Goal: Information Seeking & Learning: Check status

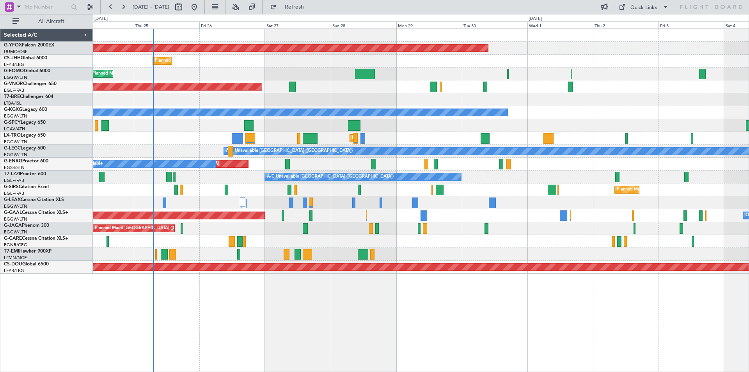
click at [231, 57] on div "Planned Maint [GEOGRAPHIC_DATA] ([GEOGRAPHIC_DATA])" at bounding box center [421, 61] width 656 height 13
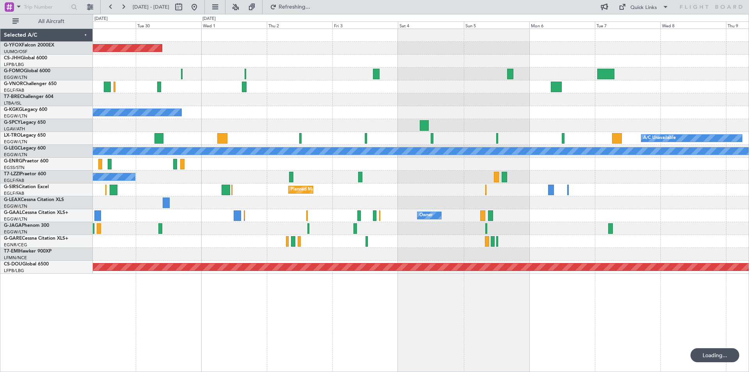
click at [175, 59] on div at bounding box center [421, 61] width 656 height 13
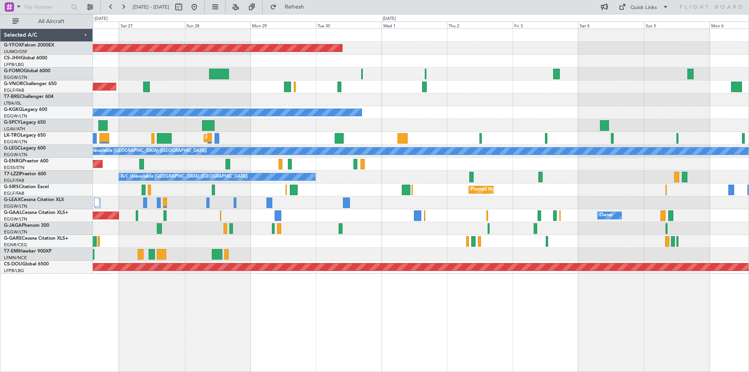
click at [447, 209] on div "AOG Maint Ostafyevo Planned Maint Paris (Le Bourget) Planned Maint London (Luto…" at bounding box center [421, 151] width 656 height 245
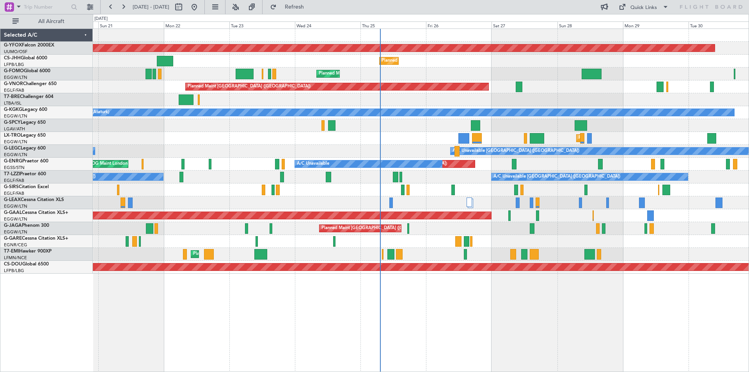
click at [725, 162] on div "AOG Maint Ostafyevo Planned Maint Paris (Le Bourget) Owner Planned Maint Paris …" at bounding box center [421, 151] width 656 height 245
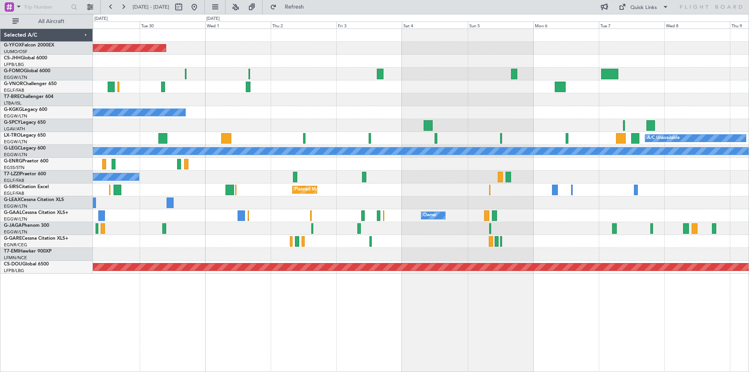
click at [525, 210] on div "Owner Owner Owner Planned Maint Dusseldorf" at bounding box center [421, 215] width 656 height 13
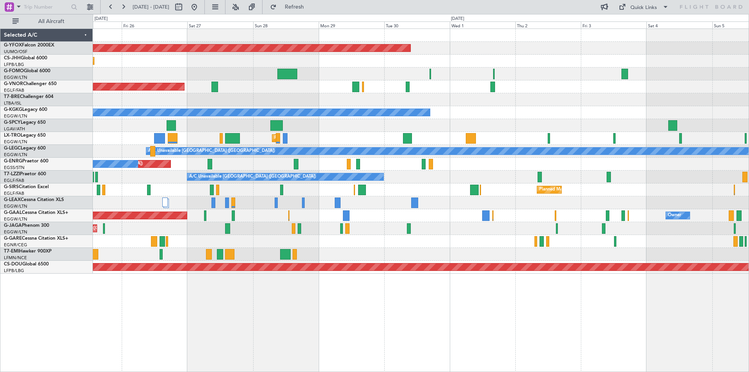
click at [541, 163] on div "Unplanned Maint London (Stansted) A/C Unavailable" at bounding box center [421, 164] width 656 height 13
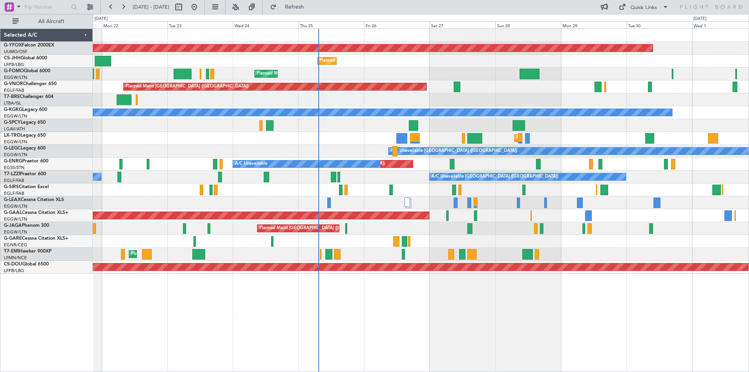
click at [489, 171] on div "AOG Maint Ostafyevo Planned Maint Paris (Le Bourget) Owner Planned Maint London…" at bounding box center [421, 151] width 656 height 245
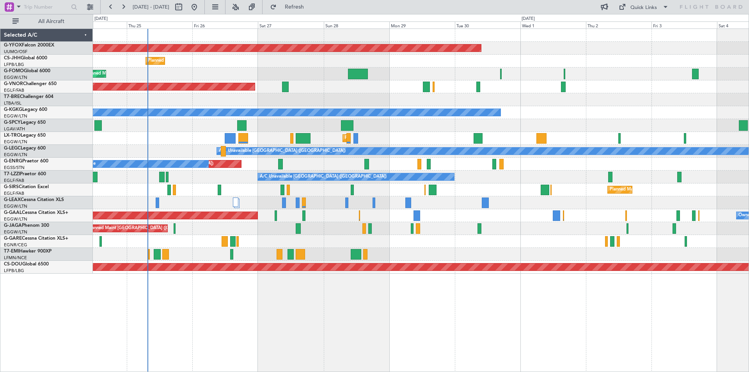
click at [278, 117] on div "A/C Unavailable [GEOGRAPHIC_DATA] (Ataturk)" at bounding box center [421, 112] width 656 height 13
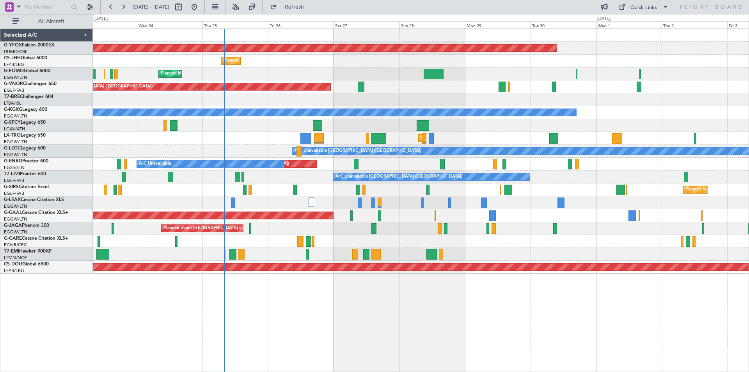
click at [332, 225] on div "AOG Maint Ostafyevo Planned Maint Paris (Le Bourget) Planned Maint London (Luto…" at bounding box center [421, 151] width 656 height 245
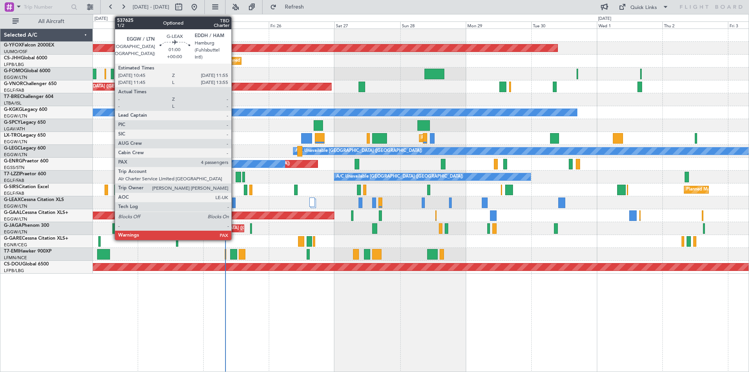
click at [235, 200] on div at bounding box center [234, 202] width 4 height 11
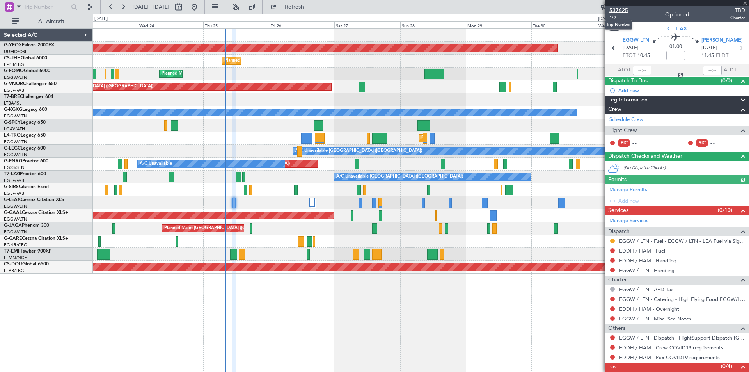
click at [621, 10] on span "537625" at bounding box center [618, 10] width 19 height 8
click at [745, 3] on span at bounding box center [745, 3] width 8 height 7
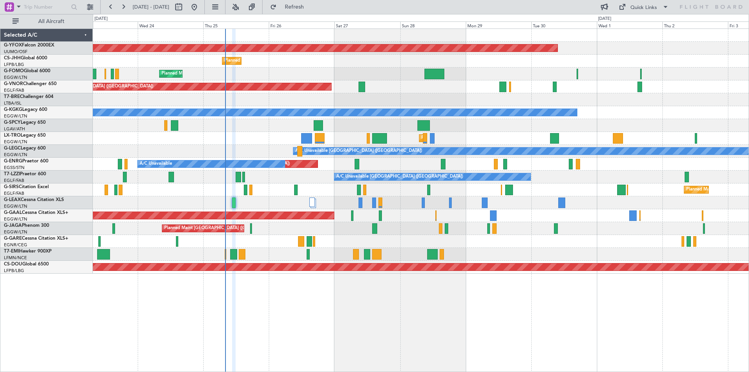
type input "0"
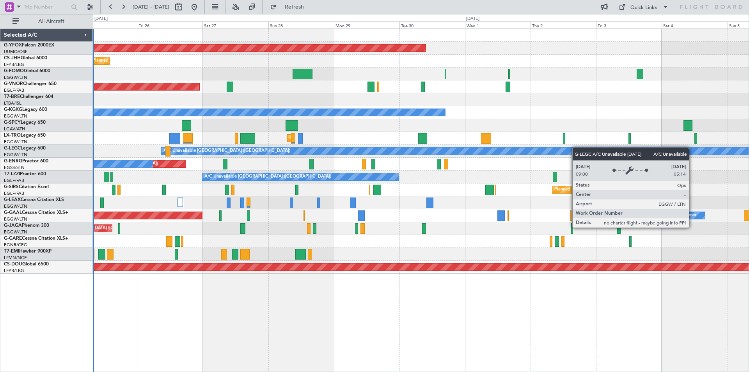
click at [459, 147] on div "A/C Unavailable [GEOGRAPHIC_DATA] ([GEOGRAPHIC_DATA])" at bounding box center [421, 151] width 656 height 13
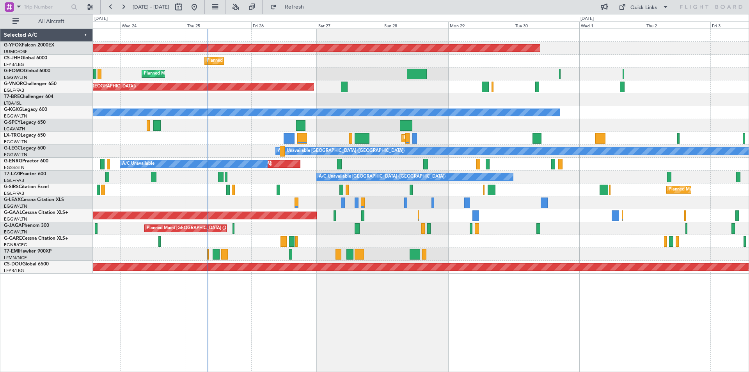
click at [548, 54] on div "AOG Maint Ostafyevo Planned Maint Paris (Le Bourget) Planned Maint London (Luto…" at bounding box center [421, 151] width 656 height 245
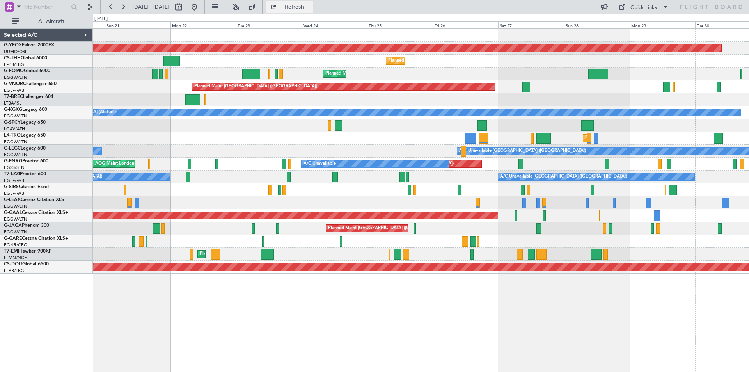
click at [311, 6] on span "Refresh" at bounding box center [294, 6] width 33 height 5
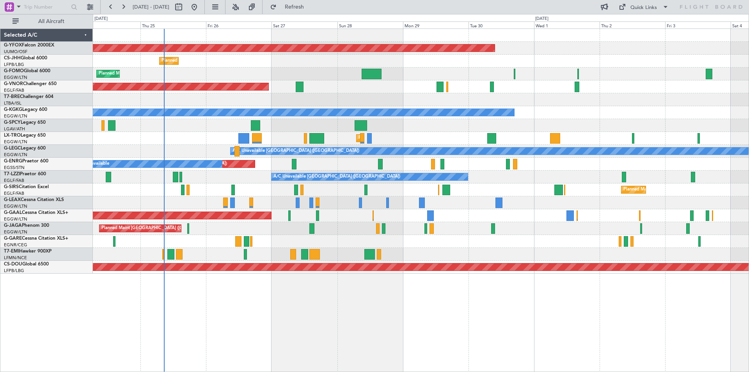
click at [467, 133] on div "AOG Maint Ostafyevo Planned Maint [GEOGRAPHIC_DATA] ([GEOGRAPHIC_DATA]) Planned…" at bounding box center [421, 151] width 656 height 245
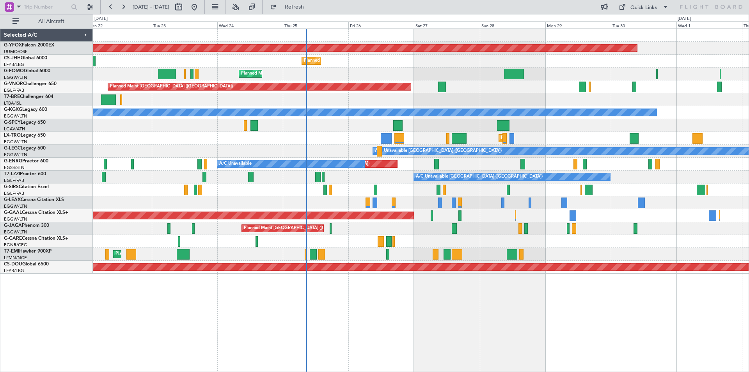
click at [375, 237] on div at bounding box center [421, 241] width 656 height 13
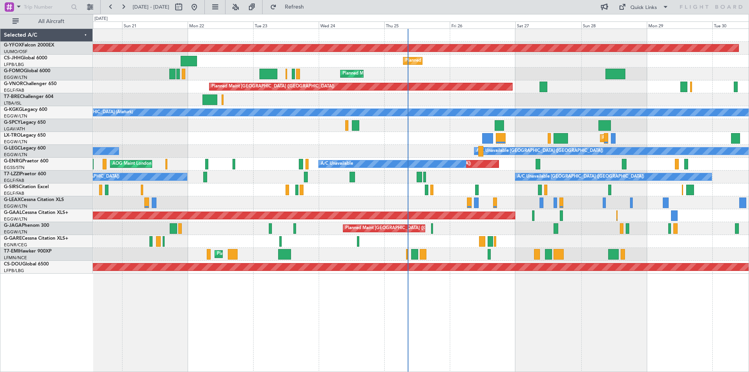
click at [459, 225] on div "Planned Maint [GEOGRAPHIC_DATA] ([GEOGRAPHIC_DATA])" at bounding box center [421, 228] width 656 height 13
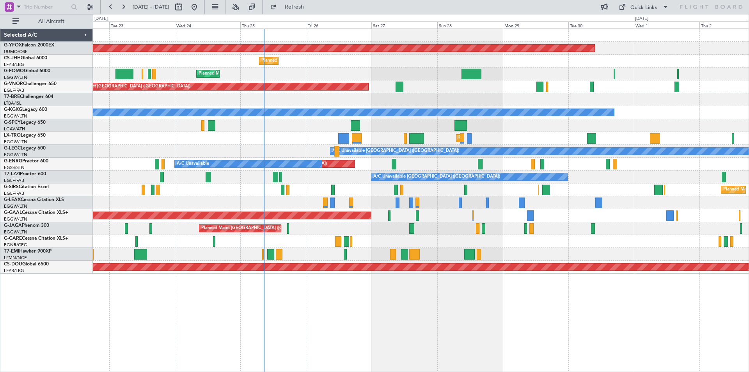
click at [398, 223] on div "Planned Maint [GEOGRAPHIC_DATA] ([GEOGRAPHIC_DATA])" at bounding box center [421, 228] width 656 height 13
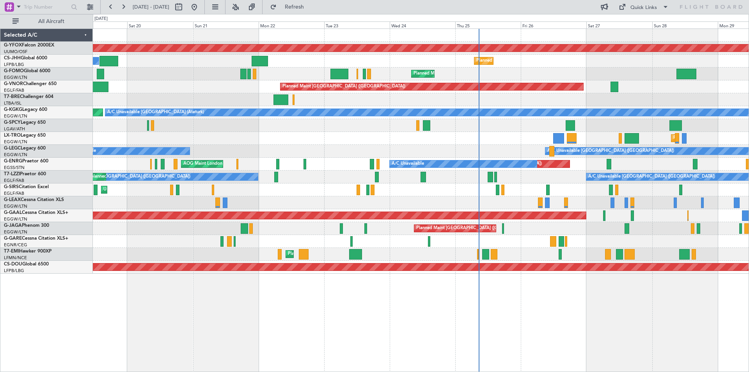
click at [417, 222] on div "Planned Maint [GEOGRAPHIC_DATA] ([GEOGRAPHIC_DATA])" at bounding box center [421, 228] width 656 height 13
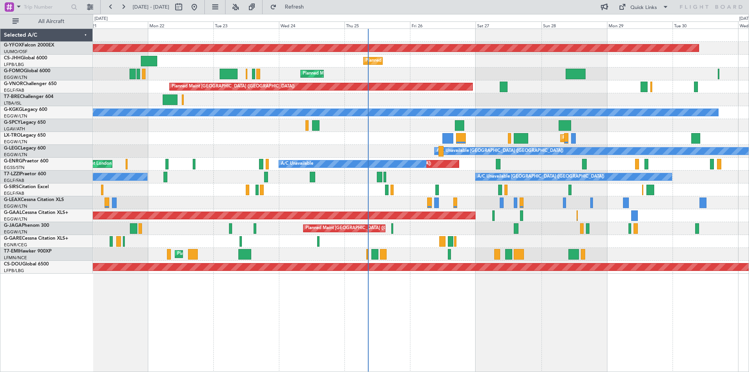
click at [262, 223] on div "Planned Maint [GEOGRAPHIC_DATA] ([GEOGRAPHIC_DATA])" at bounding box center [421, 228] width 656 height 13
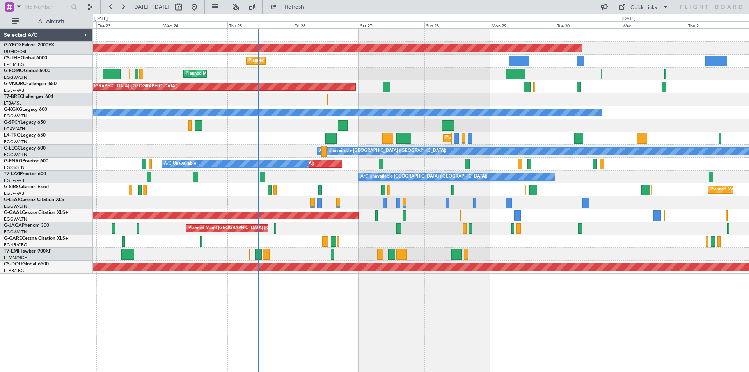
click at [309, 175] on div "A/C Unavailable [GEOGRAPHIC_DATA] ([GEOGRAPHIC_DATA]) A/C Unavailable [GEOGRAPH…" at bounding box center [421, 176] width 656 height 13
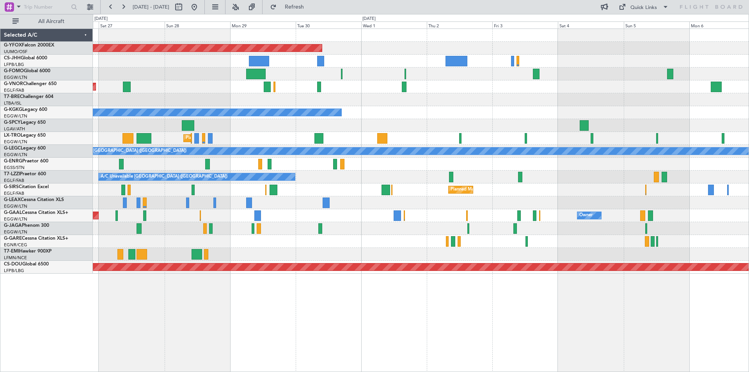
click at [282, 170] on div "AOG Maint Ostafyevo Planned Maint [GEOGRAPHIC_DATA] ([GEOGRAPHIC_DATA]) Planned…" at bounding box center [421, 151] width 656 height 245
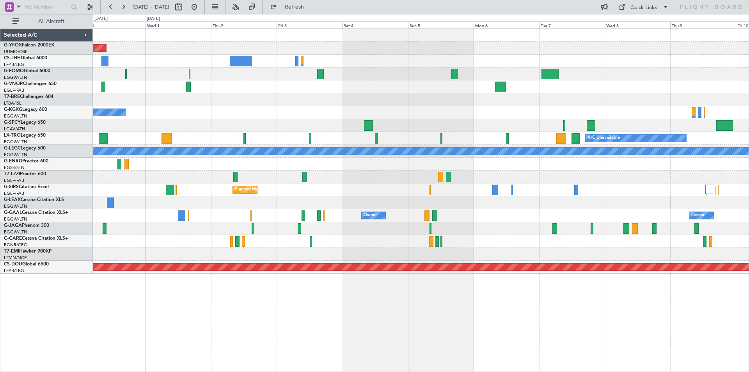
click at [410, 132] on div "A/C Unavailable Planned Maint [GEOGRAPHIC_DATA] ([GEOGRAPHIC_DATA])" at bounding box center [421, 138] width 656 height 13
click at [633, 7] on div "Quick Links" at bounding box center [643, 8] width 27 height 8
click at [633, 26] on button "Trip Builder" at bounding box center [644, 25] width 59 height 19
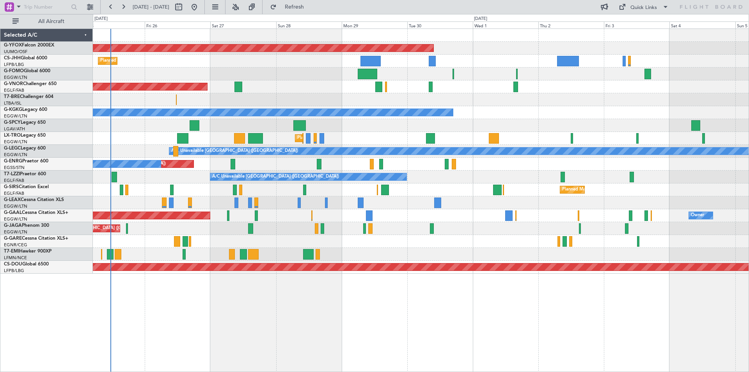
click at [617, 107] on div "A/C Unavailable [GEOGRAPHIC_DATA] (Ataturk)" at bounding box center [421, 112] width 656 height 13
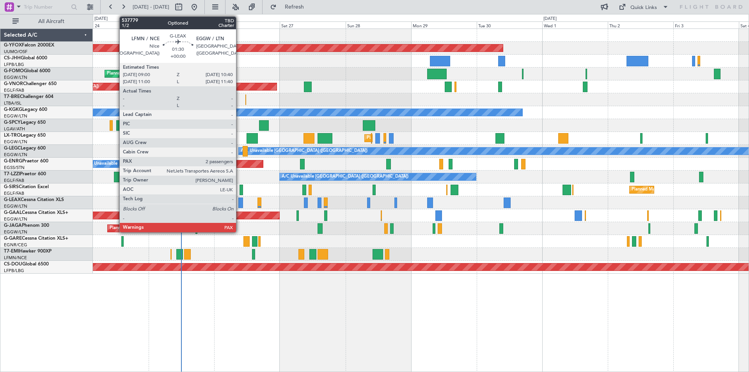
click at [240, 203] on div at bounding box center [240, 202] width 5 height 11
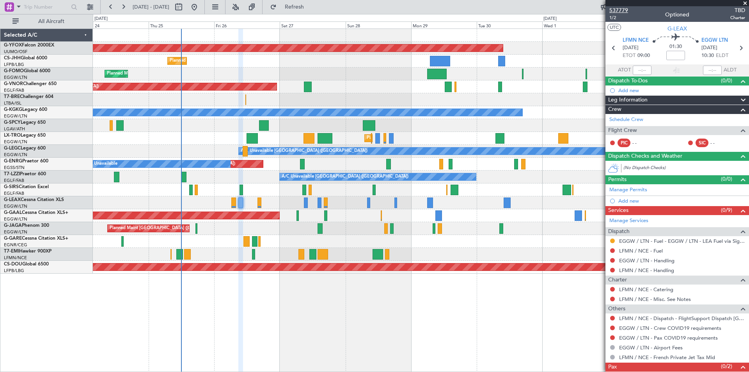
click at [619, 12] on span "537779" at bounding box center [618, 10] width 19 height 8
click at [744, 4] on span at bounding box center [745, 3] width 8 height 7
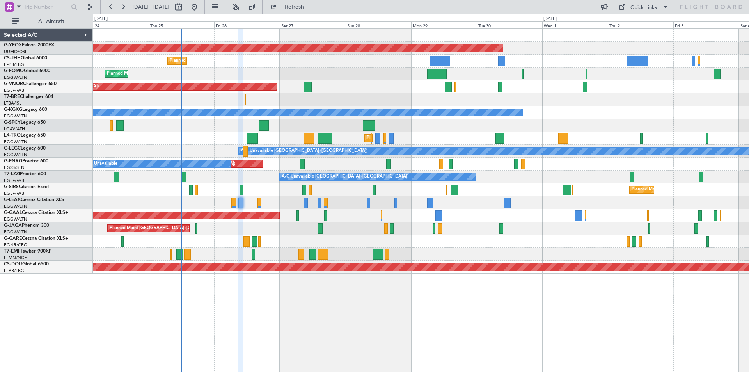
type input "0"
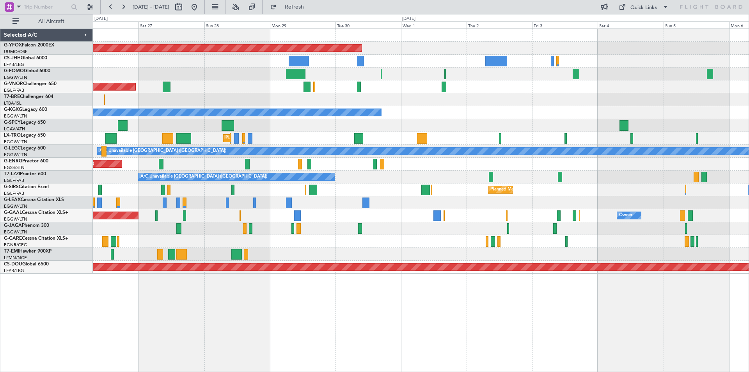
click at [493, 122] on div "AOG Maint Ostafyevo Planned Maint [GEOGRAPHIC_DATA] ([GEOGRAPHIC_DATA]) Planned…" at bounding box center [421, 151] width 656 height 245
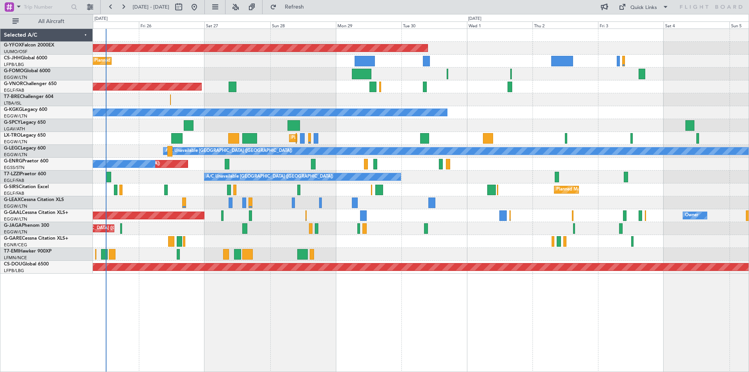
click at [484, 192] on div "Planned Maint [GEOGRAPHIC_DATA] ([GEOGRAPHIC_DATA])" at bounding box center [421, 189] width 656 height 13
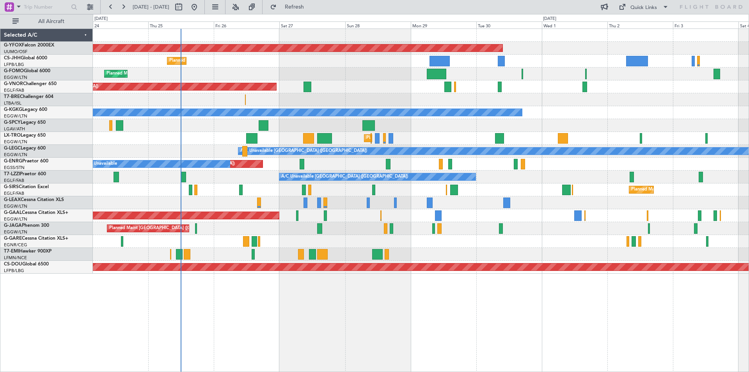
click at [275, 198] on div "AOG Maint Ostafyevo Planned Maint [GEOGRAPHIC_DATA] ([GEOGRAPHIC_DATA]) Planned…" at bounding box center [421, 151] width 656 height 245
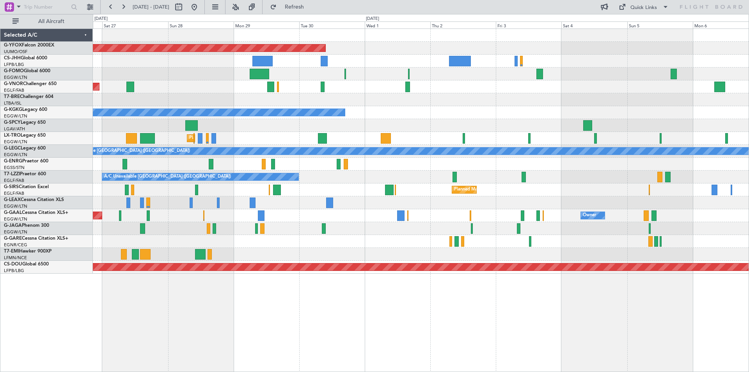
click at [31, 108] on div "AOG Maint Ostafyevo Planned Maint [GEOGRAPHIC_DATA] ([GEOGRAPHIC_DATA]) Planned…" at bounding box center [374, 193] width 749 height 358
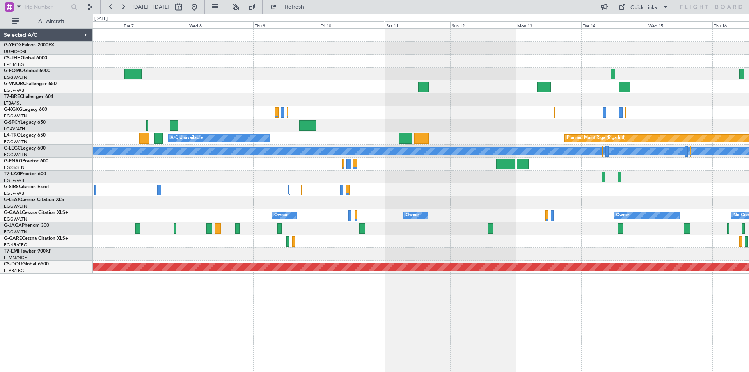
click at [203, 154] on div "A/C Unavailable [GEOGRAPHIC_DATA] ([GEOGRAPHIC_DATA])" at bounding box center [421, 151] width 656 height 13
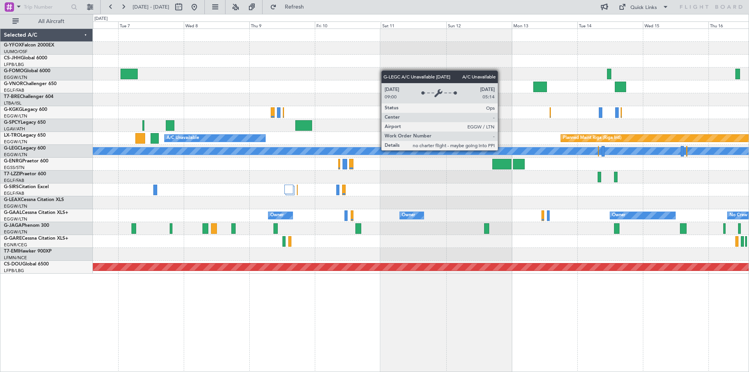
click at [92, 107] on div "A/C Unavailable Planned Maint [GEOGRAPHIC_DATA] (Riga Intl) A/C Unavailable [GE…" at bounding box center [374, 193] width 749 height 358
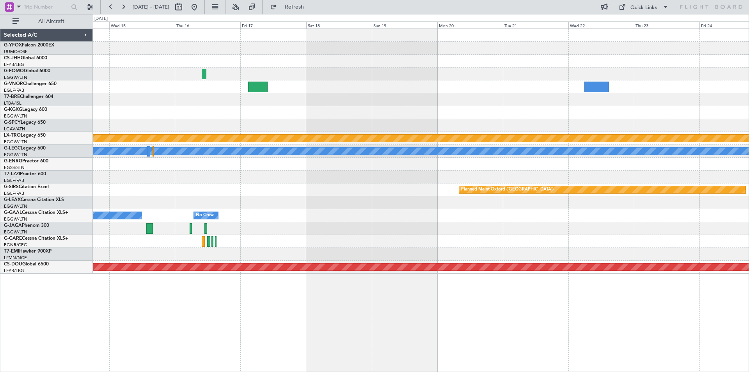
click at [144, 121] on div "Planned Maint Riga (Riga Intl) A/C Unavailable [GEOGRAPHIC_DATA] ([GEOGRAPHIC_D…" at bounding box center [421, 151] width 656 height 245
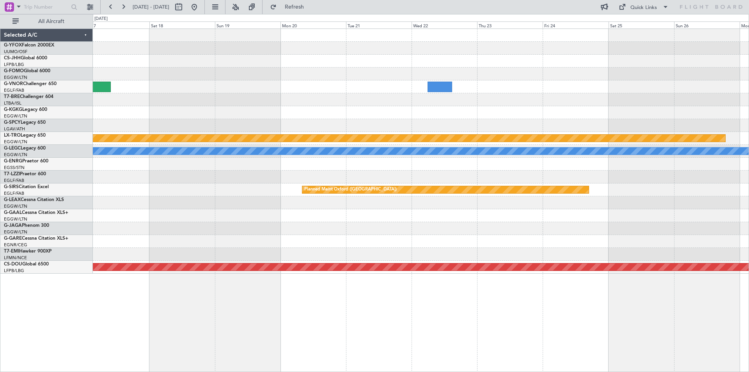
click at [332, 131] on div "Planned Maint Riga (Riga Intl) A/C Unavailable [GEOGRAPHIC_DATA] ([GEOGRAPHIC_D…" at bounding box center [421, 151] width 656 height 245
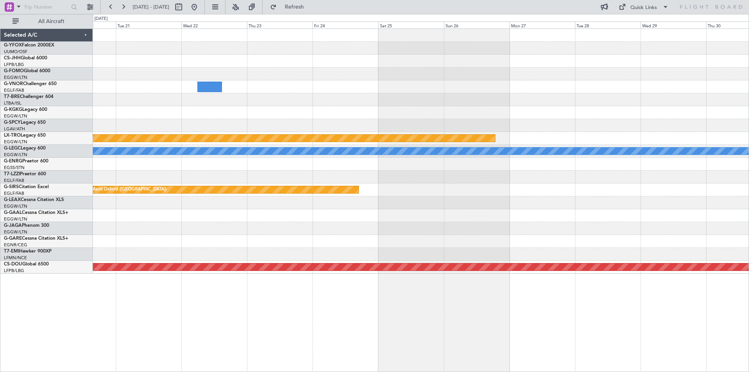
click at [225, 101] on div "Planned Maint Riga (Riga Intl) A/C Unavailable [GEOGRAPHIC_DATA] ([GEOGRAPHIC_D…" at bounding box center [421, 151] width 656 height 245
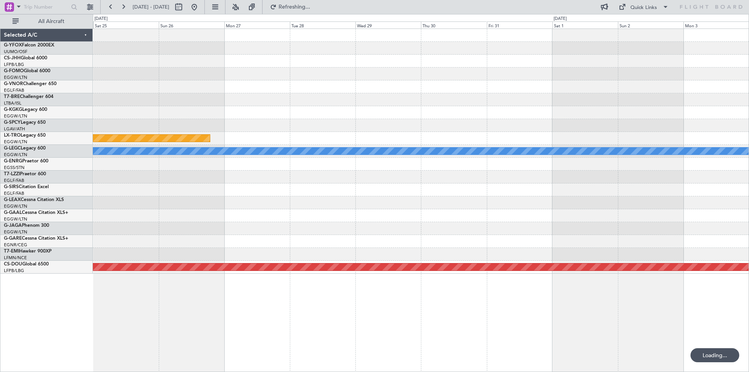
click at [99, 111] on div "Planned Maint Riga (Riga Intl) A/C Unavailable [GEOGRAPHIC_DATA] ([GEOGRAPHIC_D…" at bounding box center [421, 151] width 656 height 245
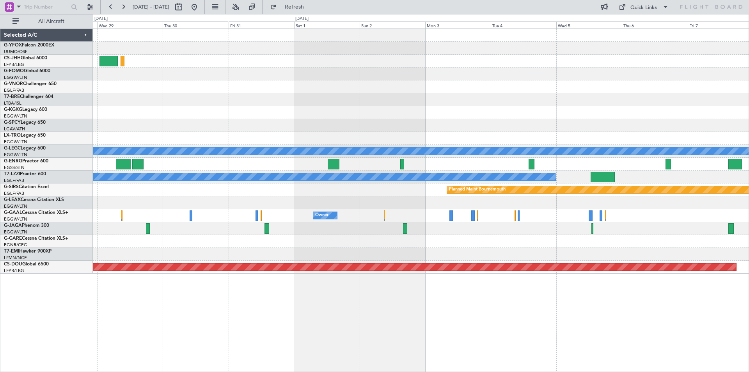
click at [434, 97] on div at bounding box center [421, 99] width 656 height 13
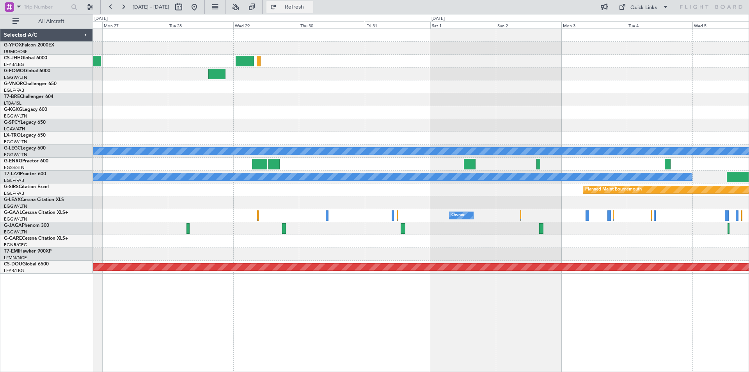
click at [311, 8] on span "Refresh" at bounding box center [294, 6] width 33 height 5
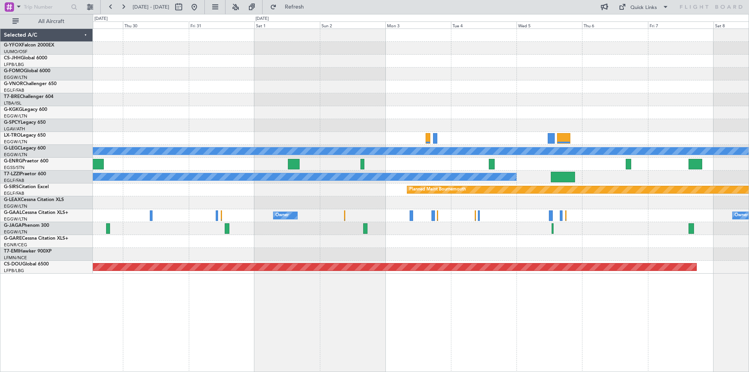
click at [272, 91] on div at bounding box center [421, 86] width 656 height 13
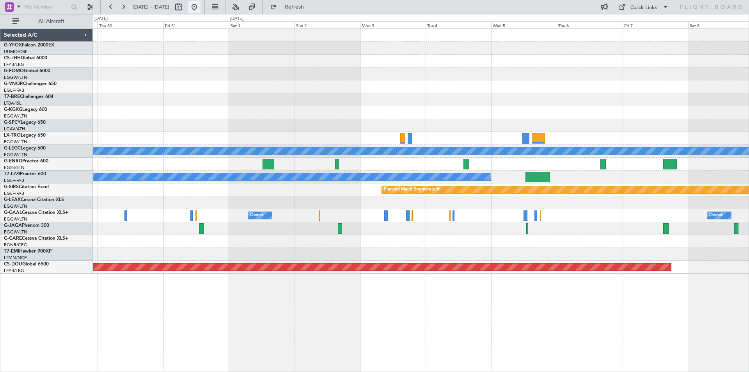
click at [200, 9] on button at bounding box center [194, 7] width 12 height 12
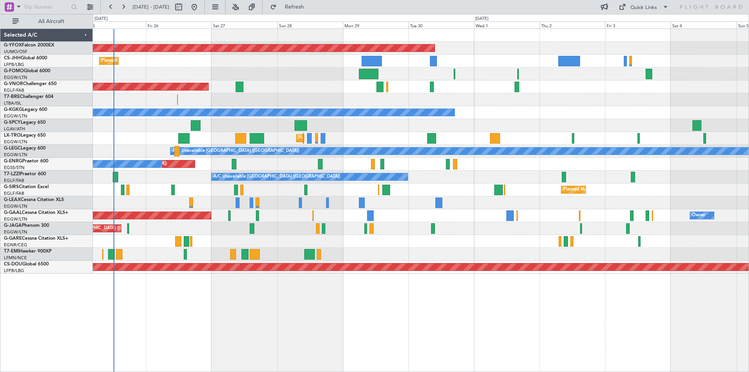
click at [558, 105] on div at bounding box center [421, 99] width 656 height 13
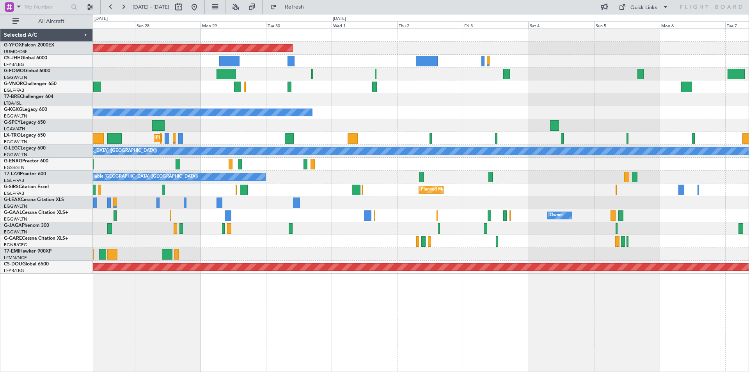
click at [0, 149] on html "[DATE] - [DATE] Refresh Quick Links All Aircraft AOG Maint Ostafyevo Planned Ma…" at bounding box center [374, 186] width 749 height 372
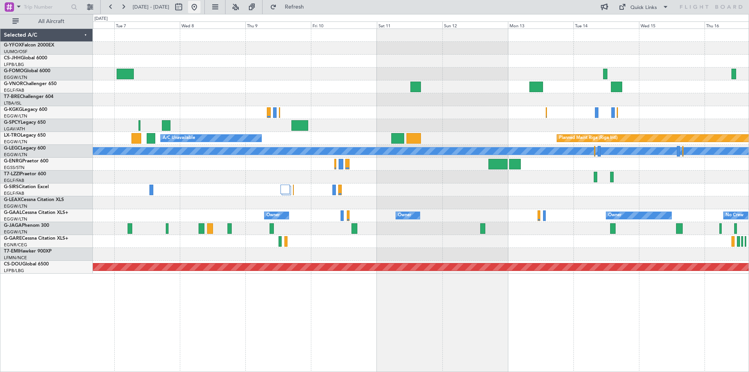
click at [200, 7] on button at bounding box center [194, 7] width 12 height 12
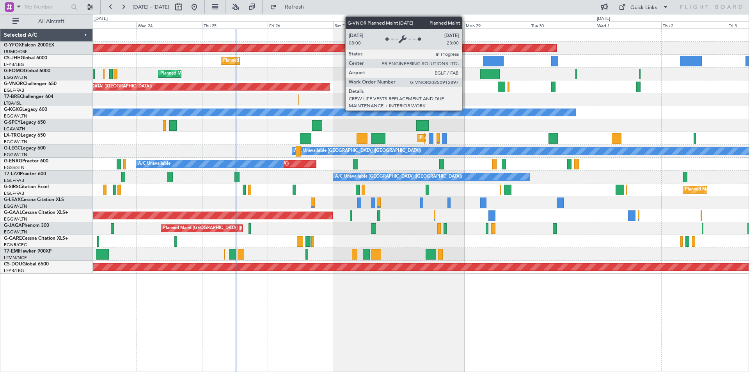
click at [279, 88] on div "Planned Maint [GEOGRAPHIC_DATA] ([GEOGRAPHIC_DATA])" at bounding box center [178, 86] width 303 height 7
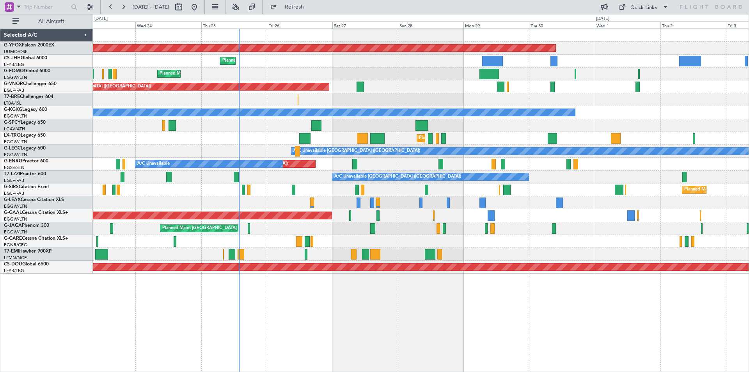
click at [630, 32] on div at bounding box center [421, 35] width 656 height 13
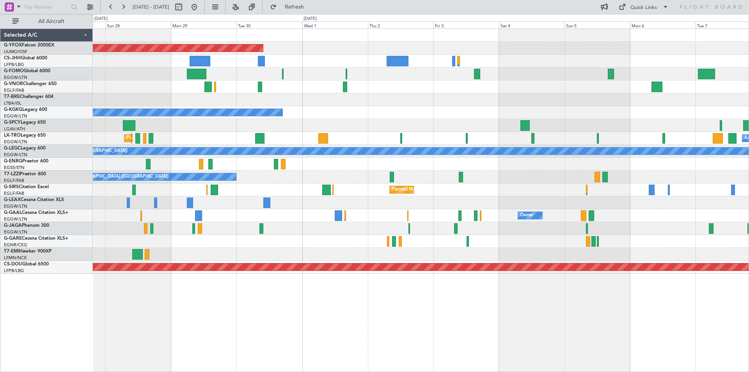
click at [219, 158] on div "AOG Maint Ostafyevo Planned Maint [GEOGRAPHIC_DATA] ([GEOGRAPHIC_DATA]) Planned…" at bounding box center [421, 151] width 656 height 245
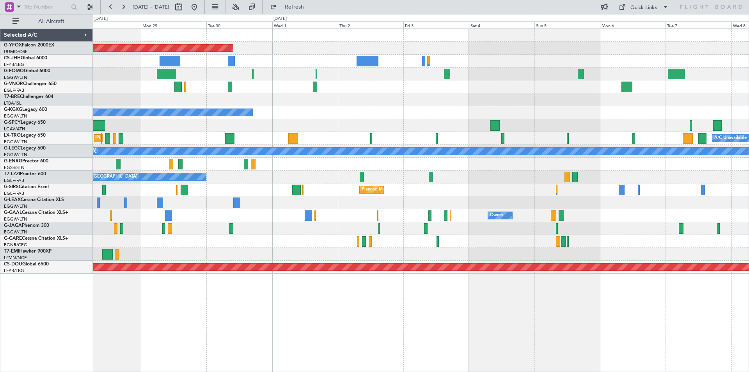
click at [201, 150] on div "A/C Unavailable [GEOGRAPHIC_DATA] ([GEOGRAPHIC_DATA])" at bounding box center [421, 151] width 656 height 13
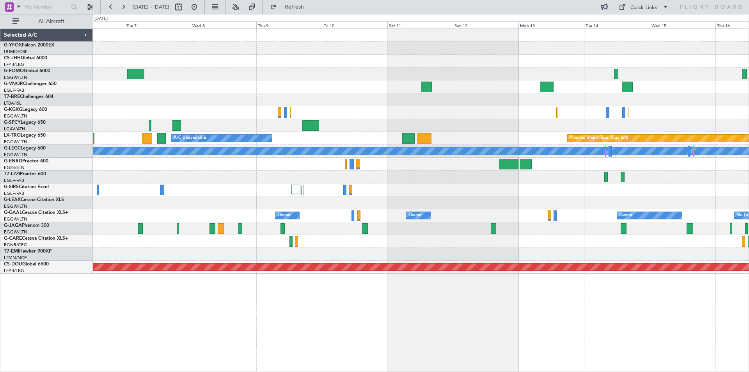
click at [179, 153] on div "A/C Unavailable Planned Maint [GEOGRAPHIC_DATA] (Riga Intl) A/C Unavailable [GE…" at bounding box center [421, 151] width 656 height 245
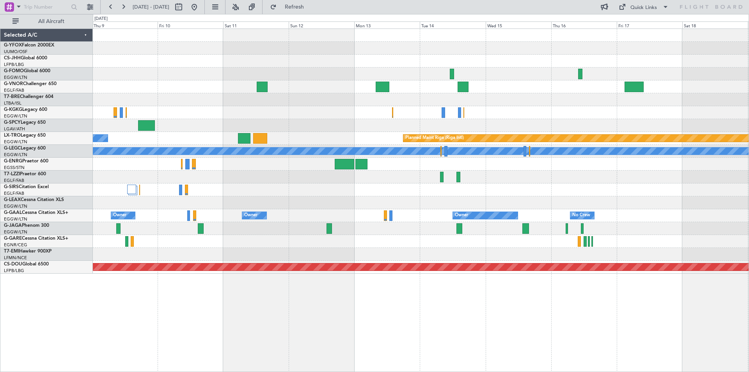
click at [238, 145] on div "A/C Unavailable [GEOGRAPHIC_DATA] ([GEOGRAPHIC_DATA])" at bounding box center [421, 151] width 656 height 13
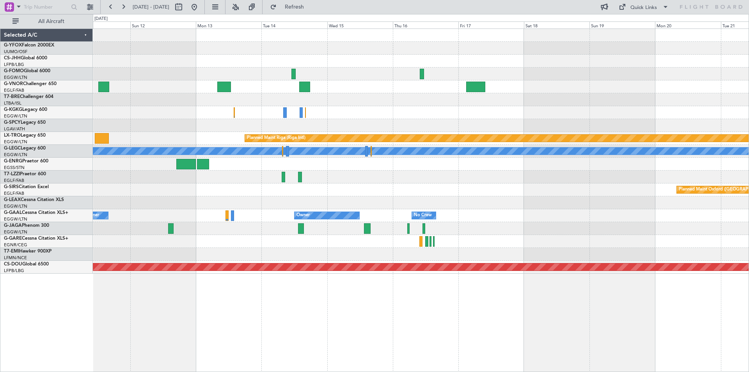
click at [158, 128] on div "Planned Maint Riga (Riga Intl) A/C Unavailable A/C Unavailable [GEOGRAPHIC_DATA…" at bounding box center [421, 151] width 656 height 245
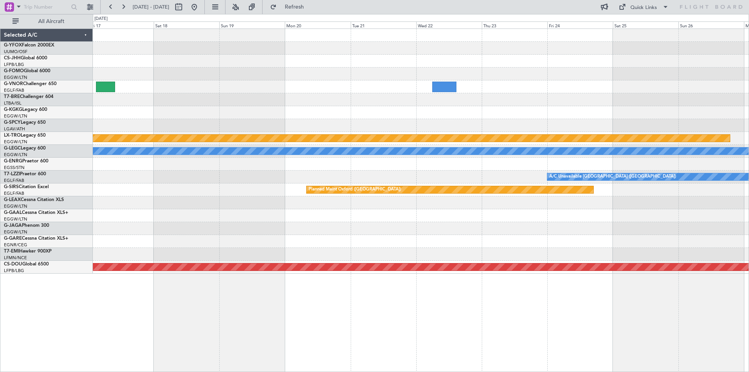
click at [205, 118] on div "Planned Maint Riga (Riga Intl) A/C Unavailable [GEOGRAPHIC_DATA] ([GEOGRAPHIC_D…" at bounding box center [421, 151] width 656 height 245
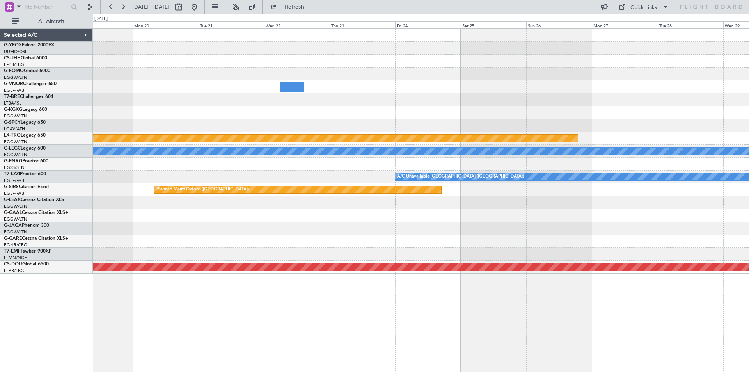
click at [271, 105] on div "Planned Maint Riga (Riga Intl) A/C Unavailable [GEOGRAPHIC_DATA] ([GEOGRAPHIC_D…" at bounding box center [421, 151] width 656 height 245
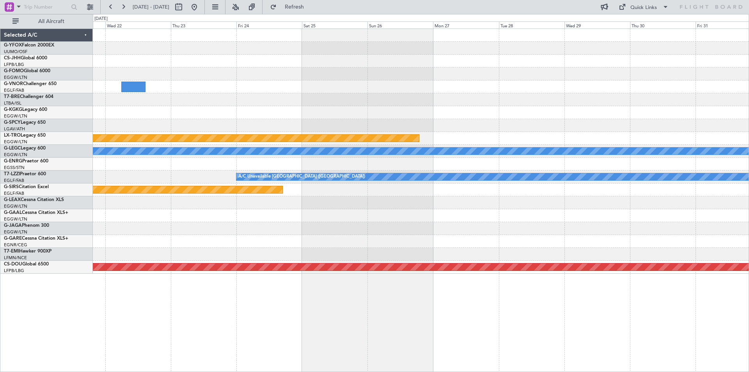
click at [285, 108] on div "Planned Maint Riga (Riga Intl) A/C Unavailable [GEOGRAPHIC_DATA] ([GEOGRAPHIC_D…" at bounding box center [421, 151] width 656 height 245
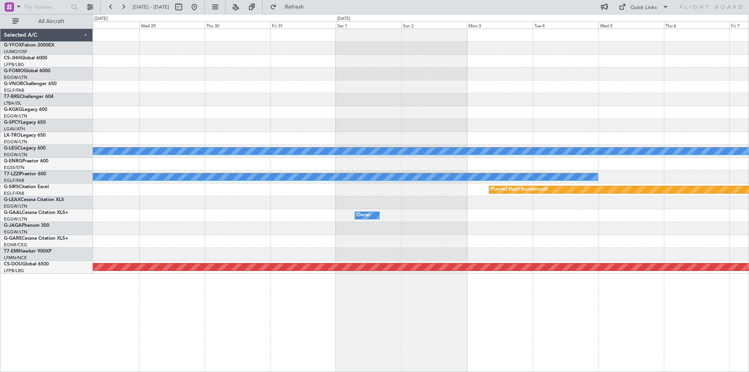
click at [225, 102] on div at bounding box center [421, 99] width 656 height 13
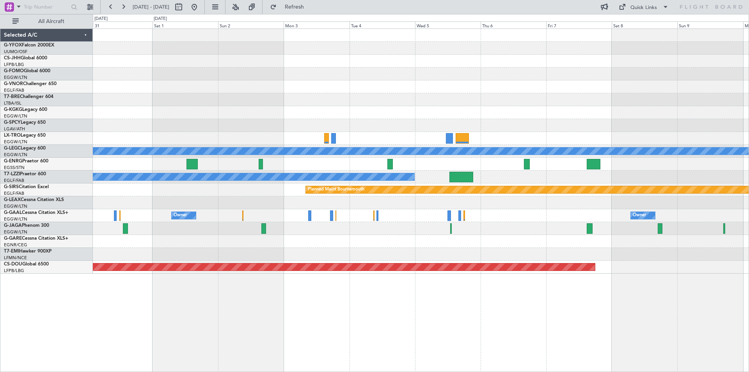
click at [508, 104] on div at bounding box center [421, 99] width 656 height 13
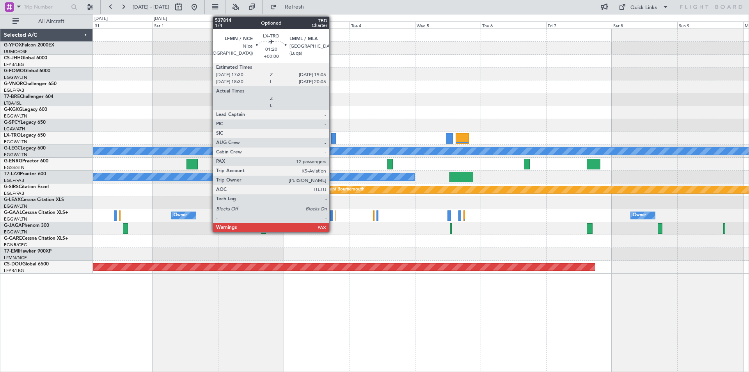
click at [332, 137] on div at bounding box center [333, 138] width 5 height 11
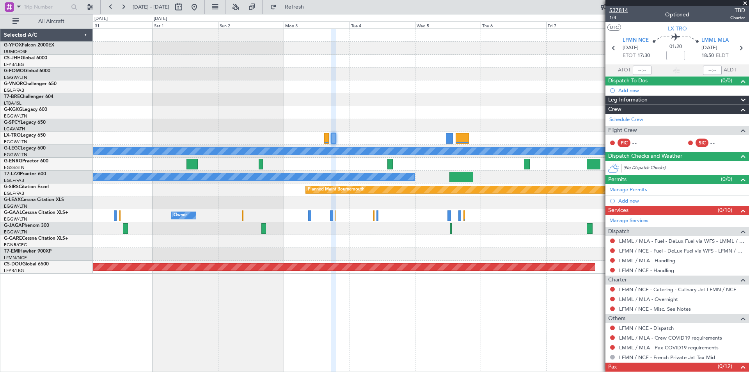
click at [622, 11] on span "537814" at bounding box center [618, 10] width 19 height 8
click at [745, 3] on span at bounding box center [745, 3] width 8 height 7
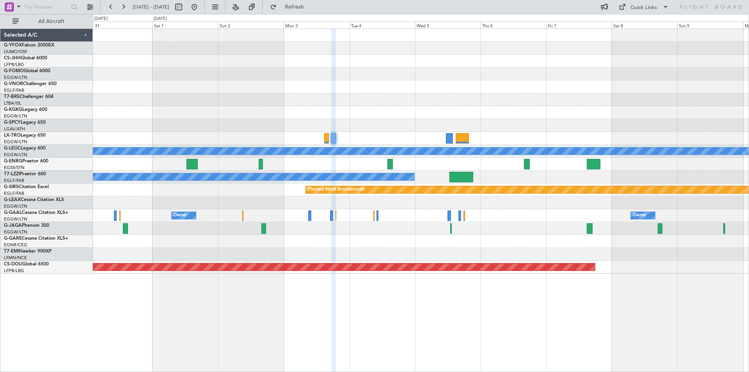
type input "0"
click at [200, 7] on button at bounding box center [194, 7] width 12 height 12
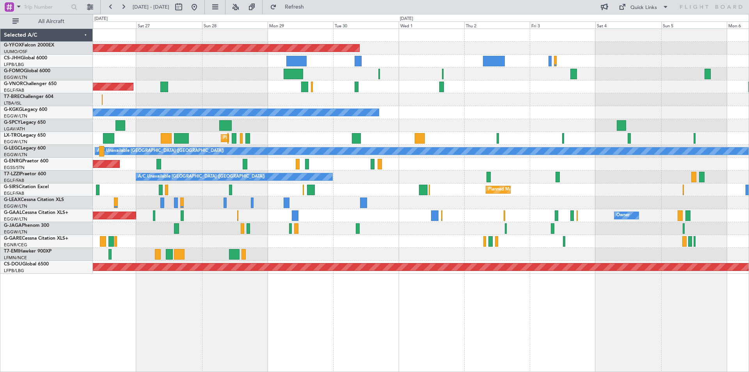
click at [159, 88] on div "AOG Maint Ostafyevo Planned Maint [GEOGRAPHIC_DATA] ([GEOGRAPHIC_DATA]) Planned…" at bounding box center [421, 151] width 656 height 245
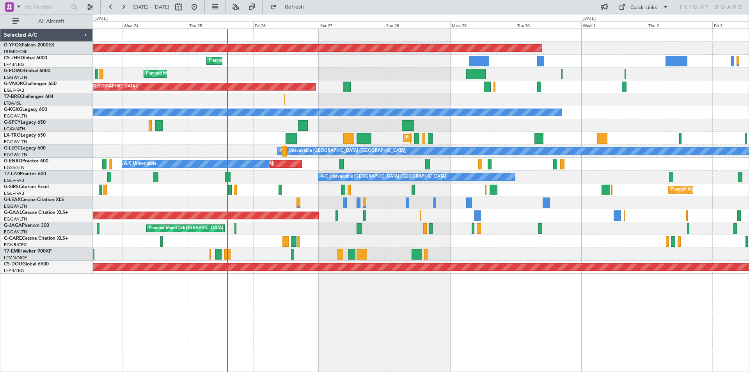
click at [630, 216] on div "Planned Maint Dusseldorf Owner" at bounding box center [421, 215] width 656 height 13
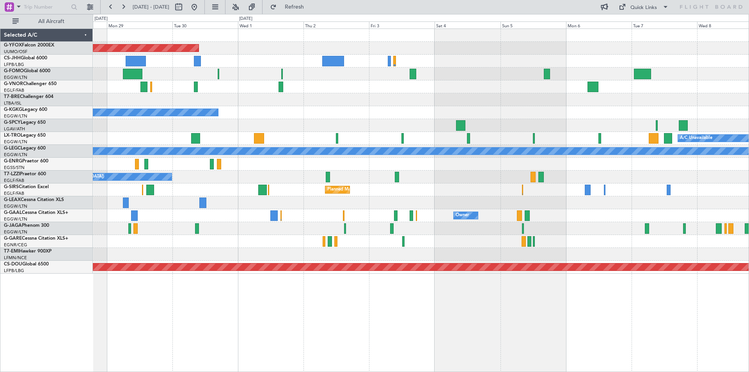
click at [270, 171] on div "AOG Maint Ostafyevo Planned Maint London (Farnborough) A/C Unavailable Istanbul…" at bounding box center [421, 151] width 656 height 245
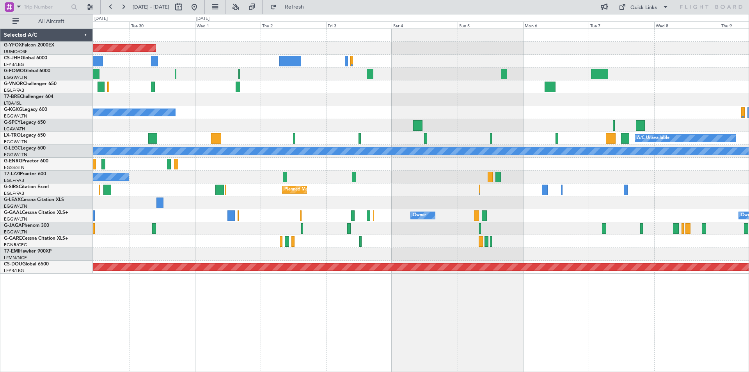
click at [488, 223] on div at bounding box center [421, 228] width 656 height 13
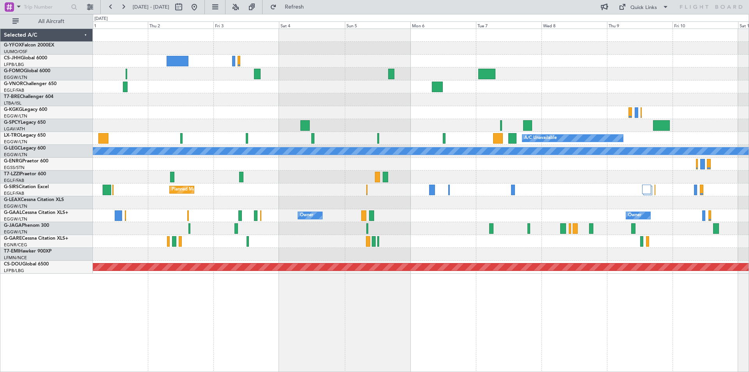
click at [478, 225] on div at bounding box center [421, 228] width 656 height 13
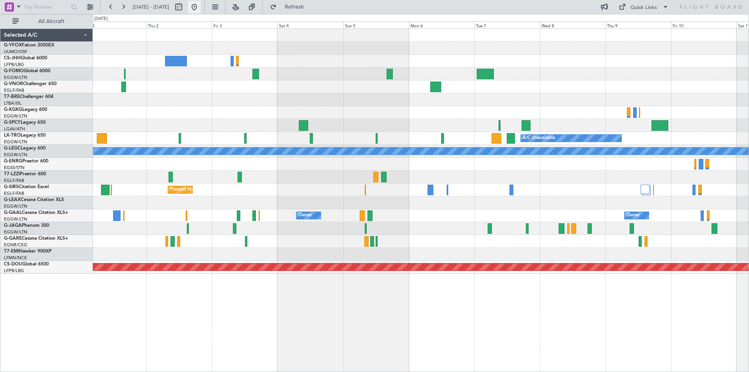
click at [200, 8] on button at bounding box center [194, 7] width 12 height 12
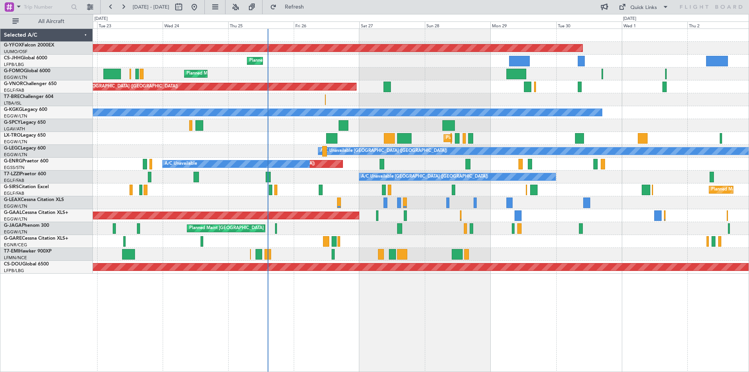
click at [414, 89] on div "Planned Maint [GEOGRAPHIC_DATA] ([GEOGRAPHIC_DATA])" at bounding box center [421, 86] width 656 height 13
